Goal: Use online tool/utility: Use online tool/utility

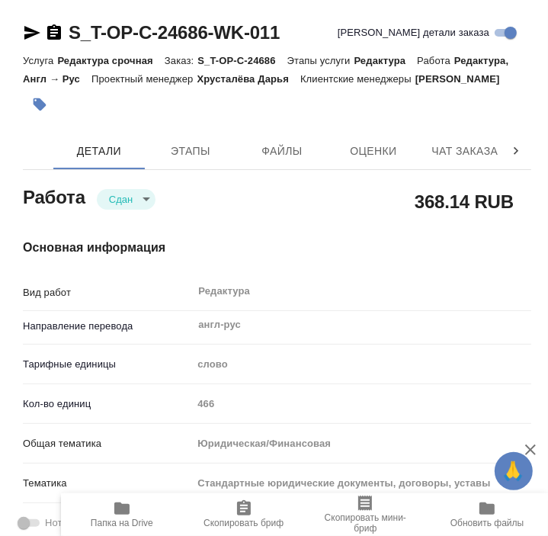
type textarea "x"
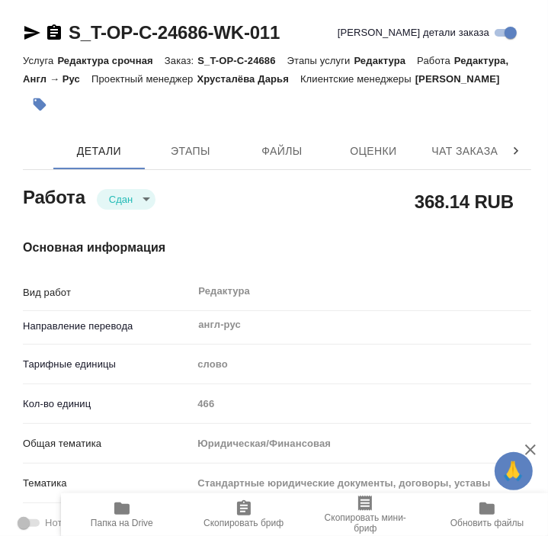
type textarea "x"
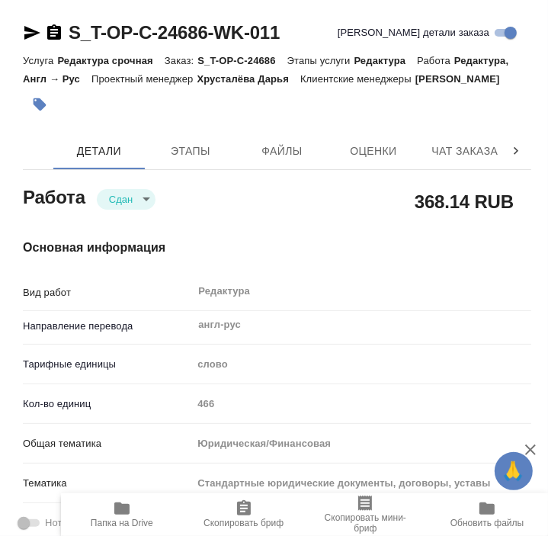
type textarea "x"
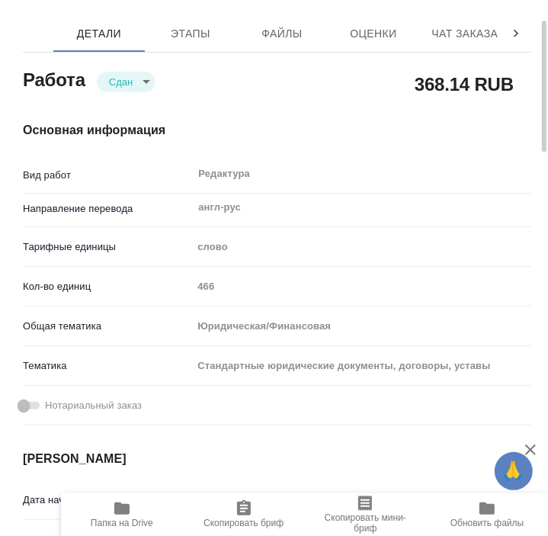
type textarea "x"
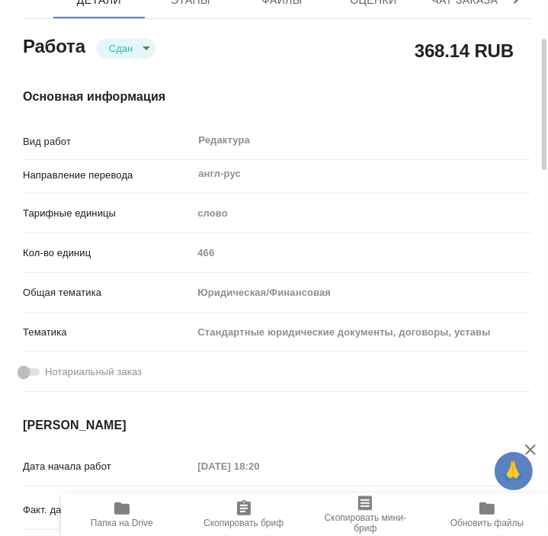
scroll to position [152, 0]
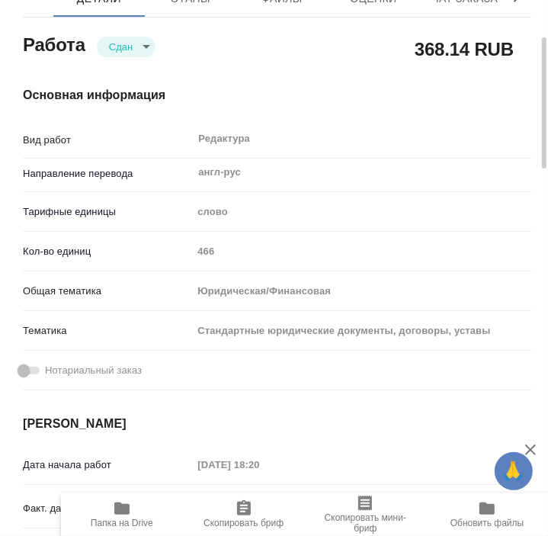
type textarea "x"
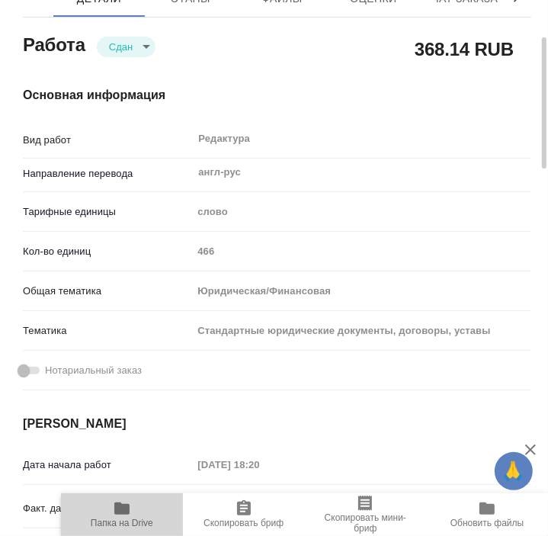
click at [113, 522] on span "Папка на Drive" at bounding box center [122, 522] width 62 height 11
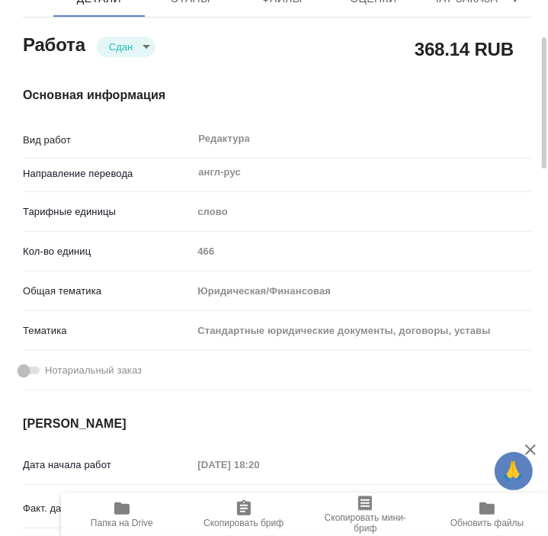
type textarea "x"
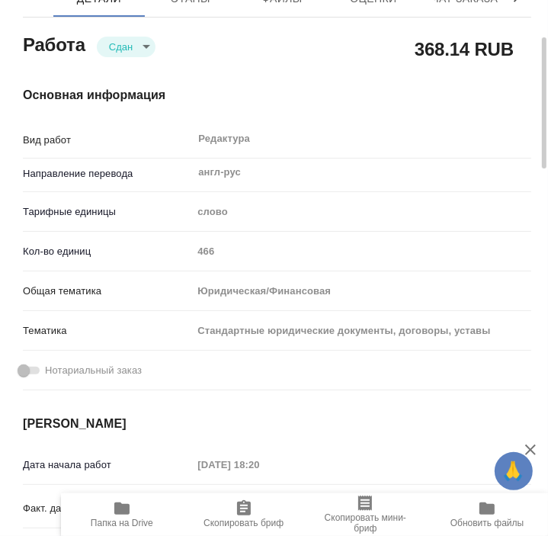
type textarea "x"
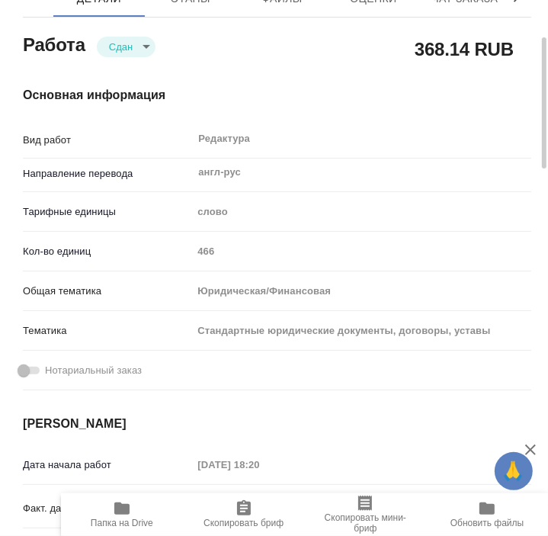
type textarea "x"
